Goal: Task Accomplishment & Management: Manage account settings

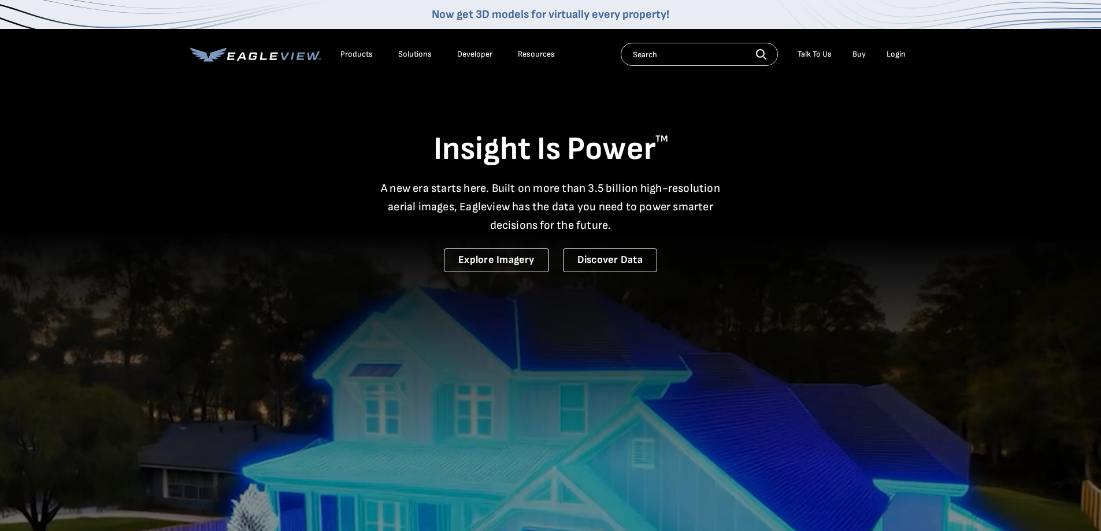
click at [899, 52] on div "Login" at bounding box center [895, 54] width 19 height 10
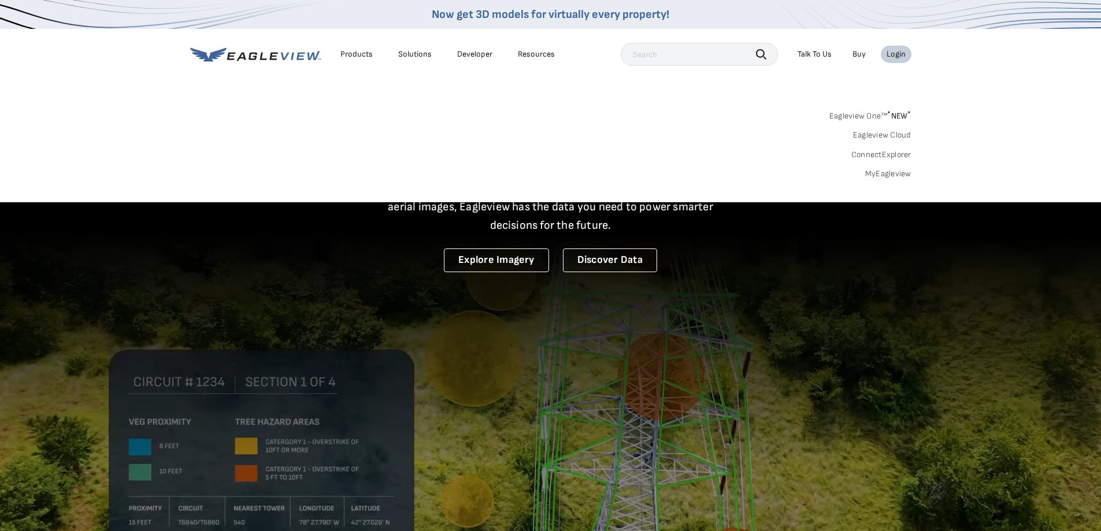
click at [882, 176] on link "MyEagleview" at bounding box center [888, 174] width 46 height 10
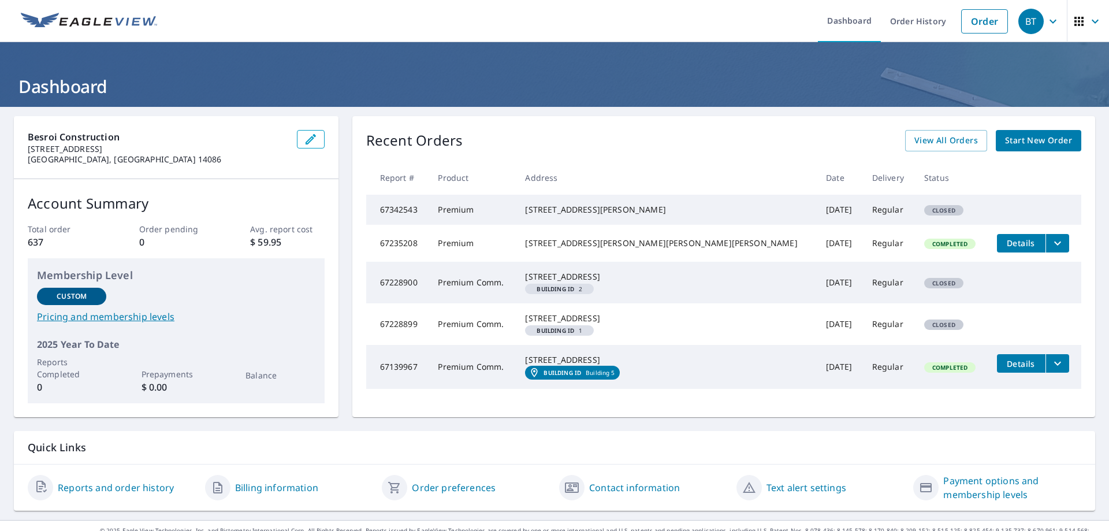
click at [1019, 20] on div "BT" at bounding box center [1031, 21] width 25 height 25
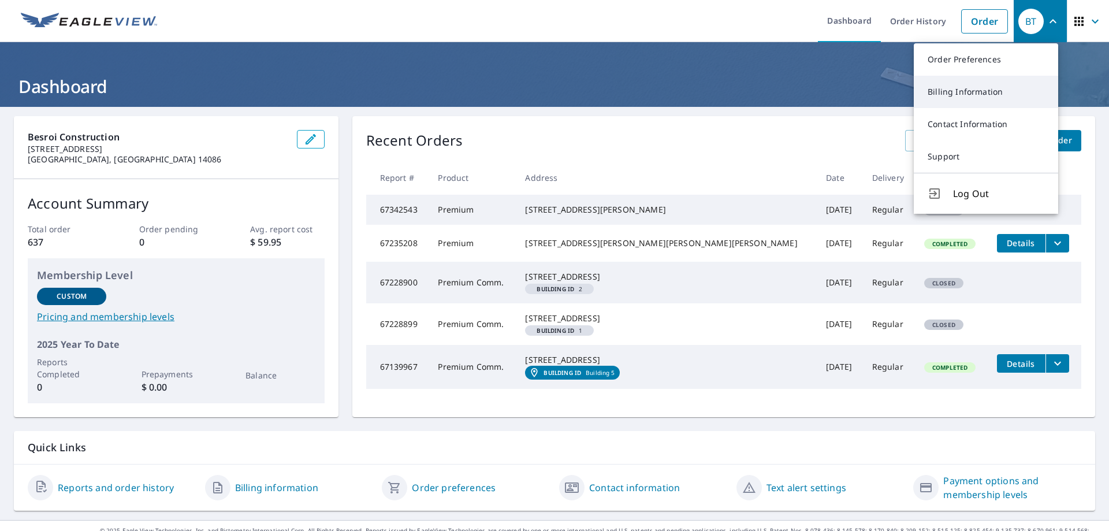
click at [951, 96] on link "Billing Information" at bounding box center [986, 92] width 144 height 32
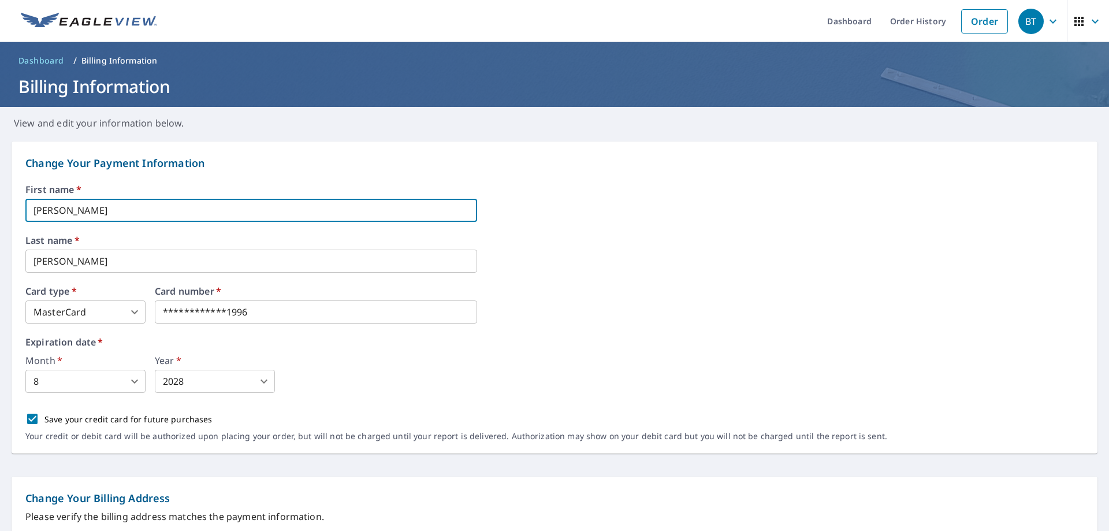
drag, startPoint x: 110, startPoint y: 211, endPoint x: 3, endPoint y: 211, distance: 106.9
click at [0, 210] on form "**********" at bounding box center [554, 535] width 1109 height 810
type input "Janelle"
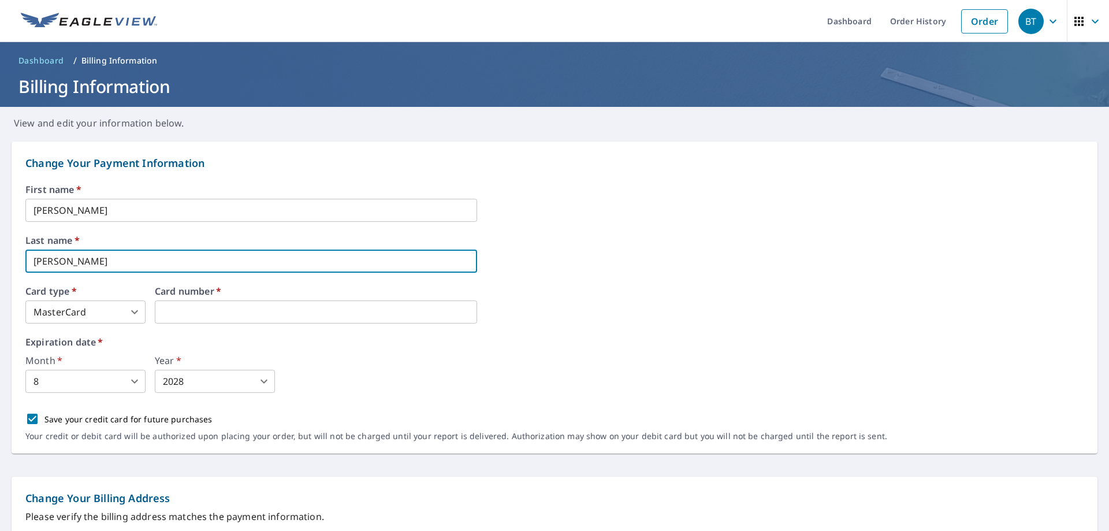
type input "Decker"
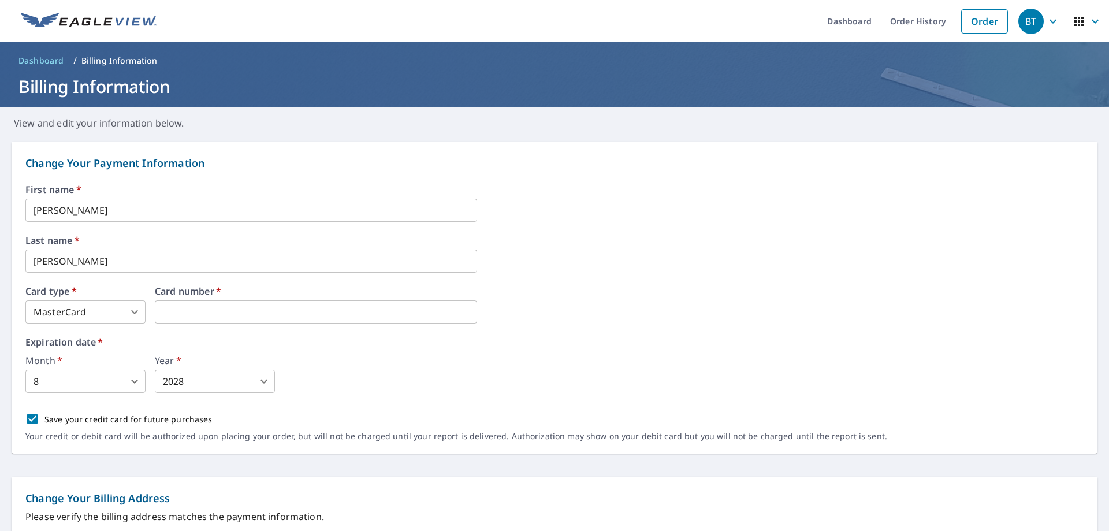
click at [374, 374] on div "Month   * 8 8 ​ Year   * 2028 2028 ​" at bounding box center [554, 374] width 1058 height 37
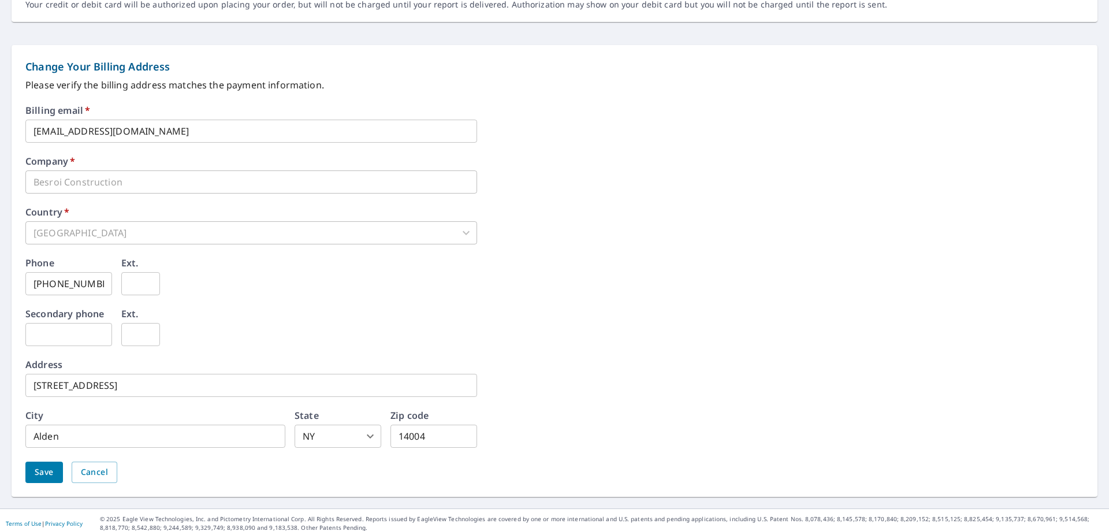
scroll to position [439, 0]
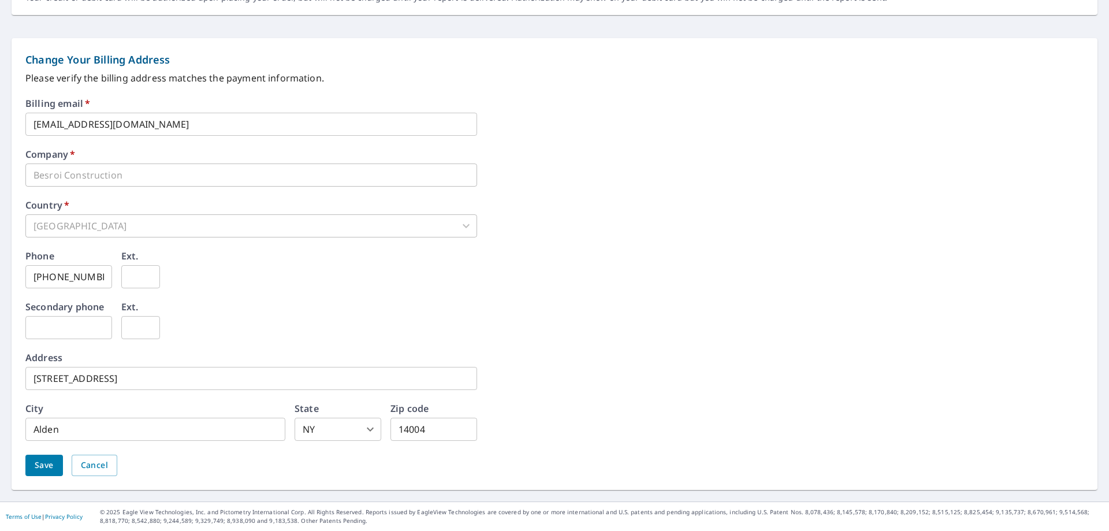
click at [53, 466] on span "Save" at bounding box center [44, 465] width 19 height 14
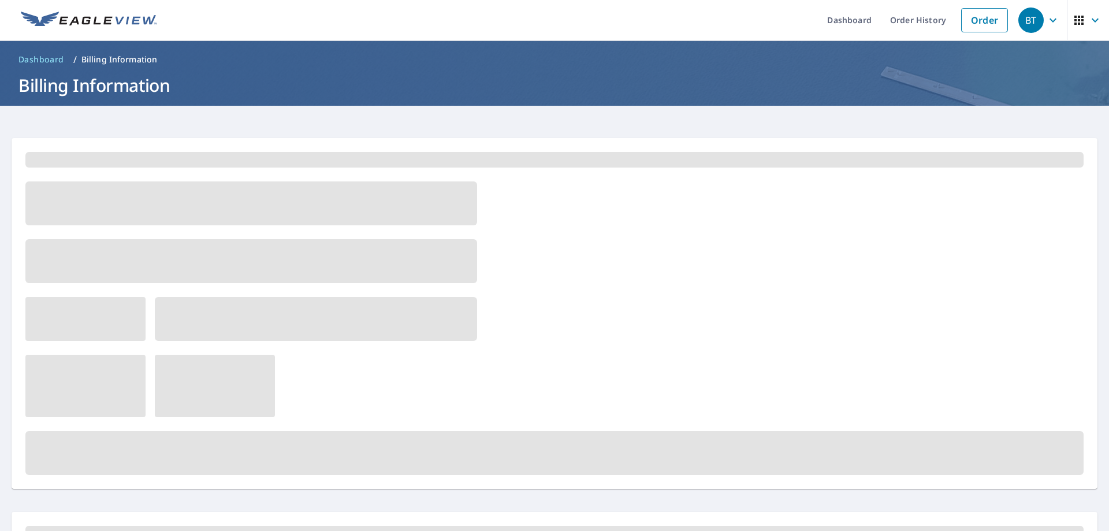
scroll to position [0, 0]
